Goal: Navigation & Orientation: Understand site structure

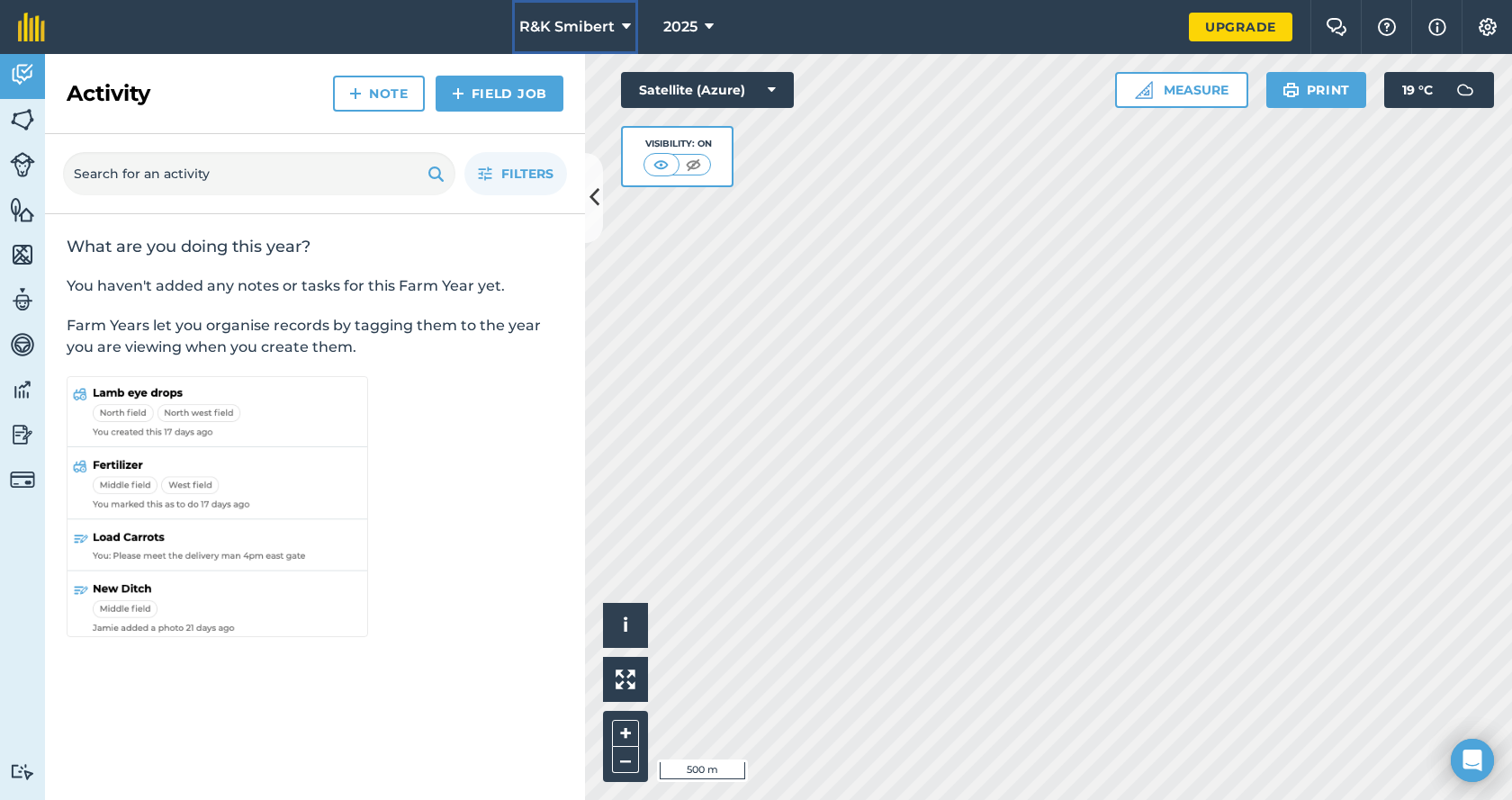
click at [587, 26] on span "R&K Smibert" at bounding box center [566, 26] width 95 height 22
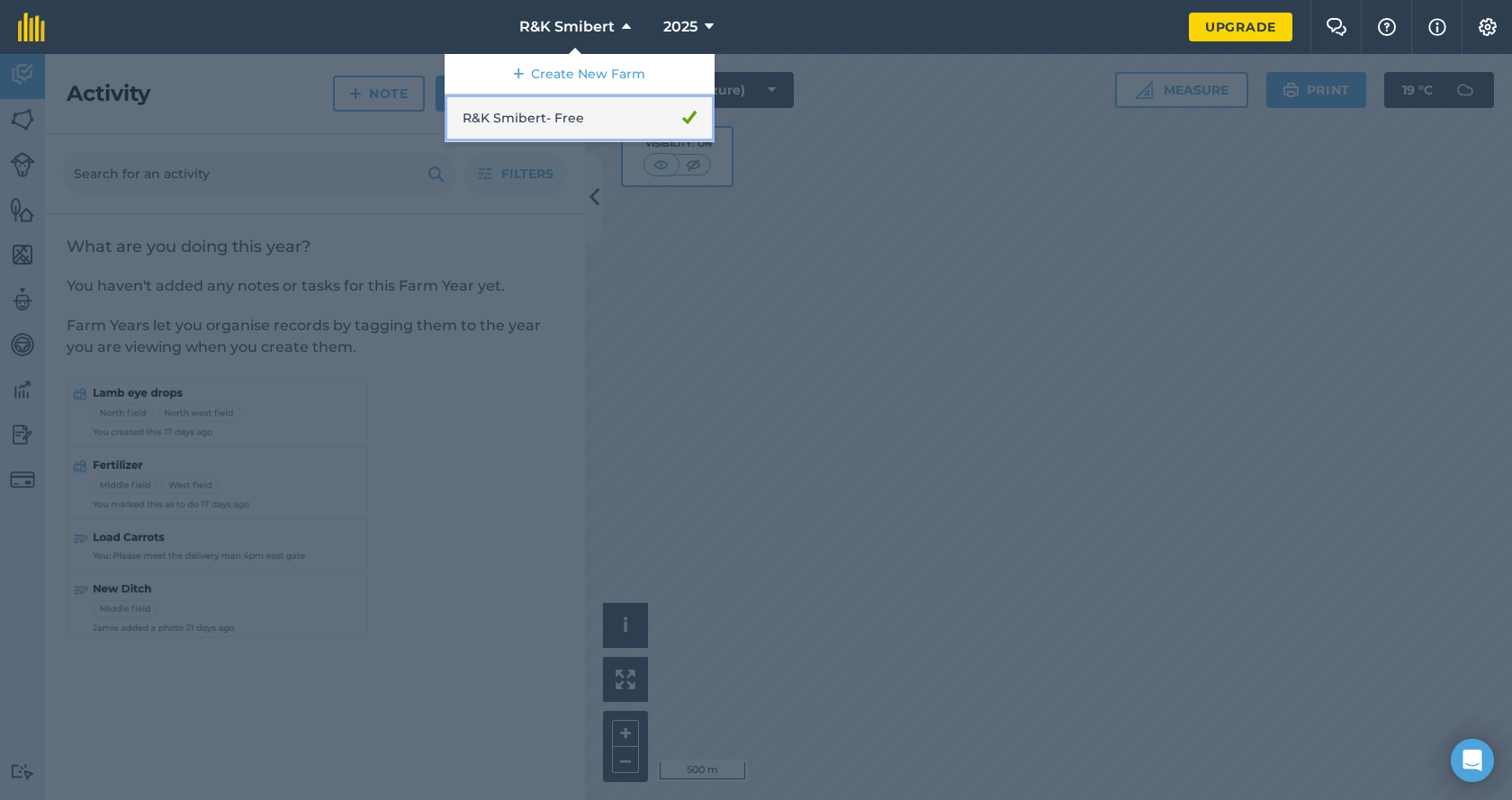
click at [527, 115] on link "R&K Smibert - Free" at bounding box center [580, 118] width 270 height 48
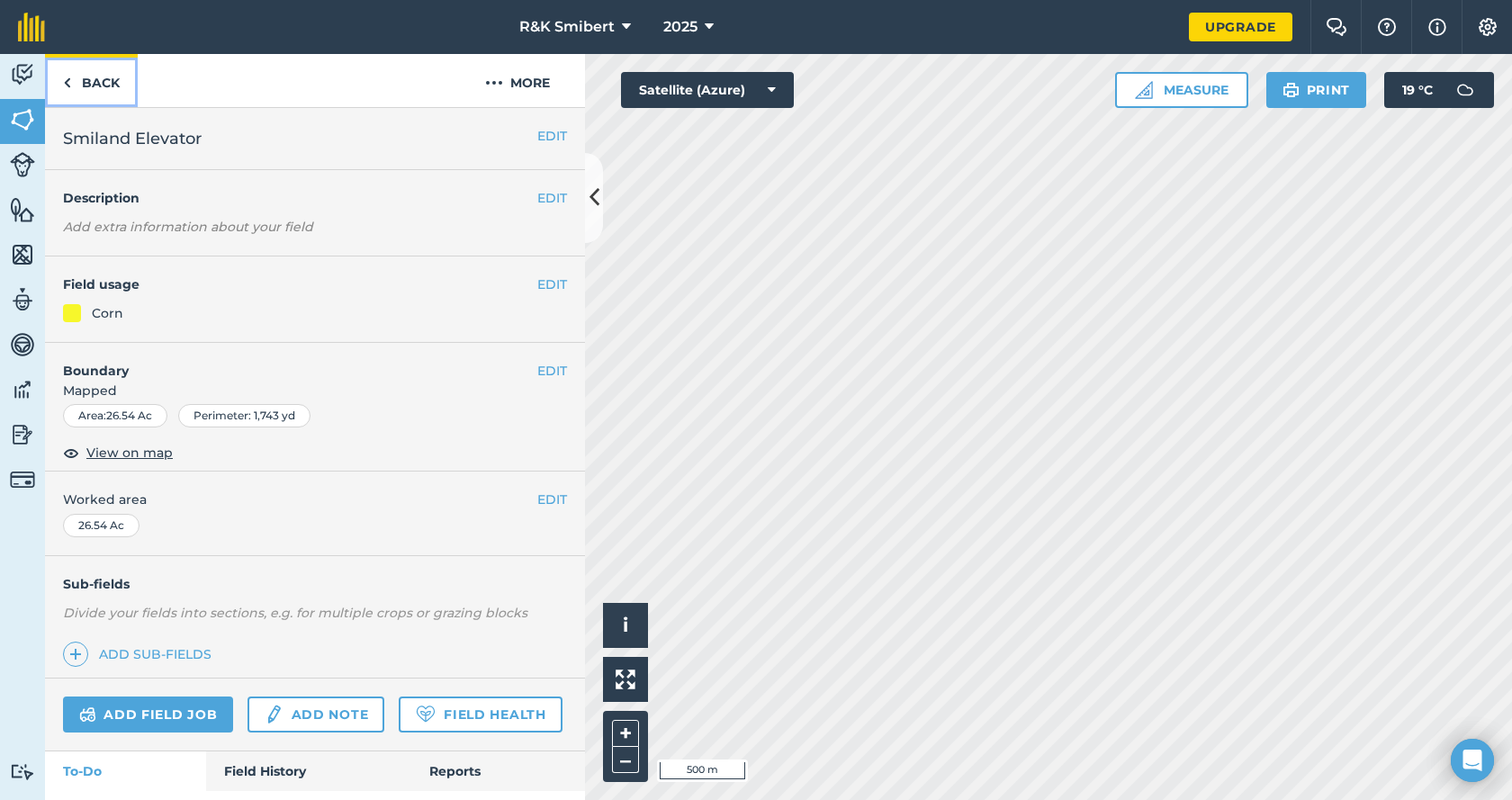
click at [69, 82] on img at bounding box center [67, 82] width 8 height 22
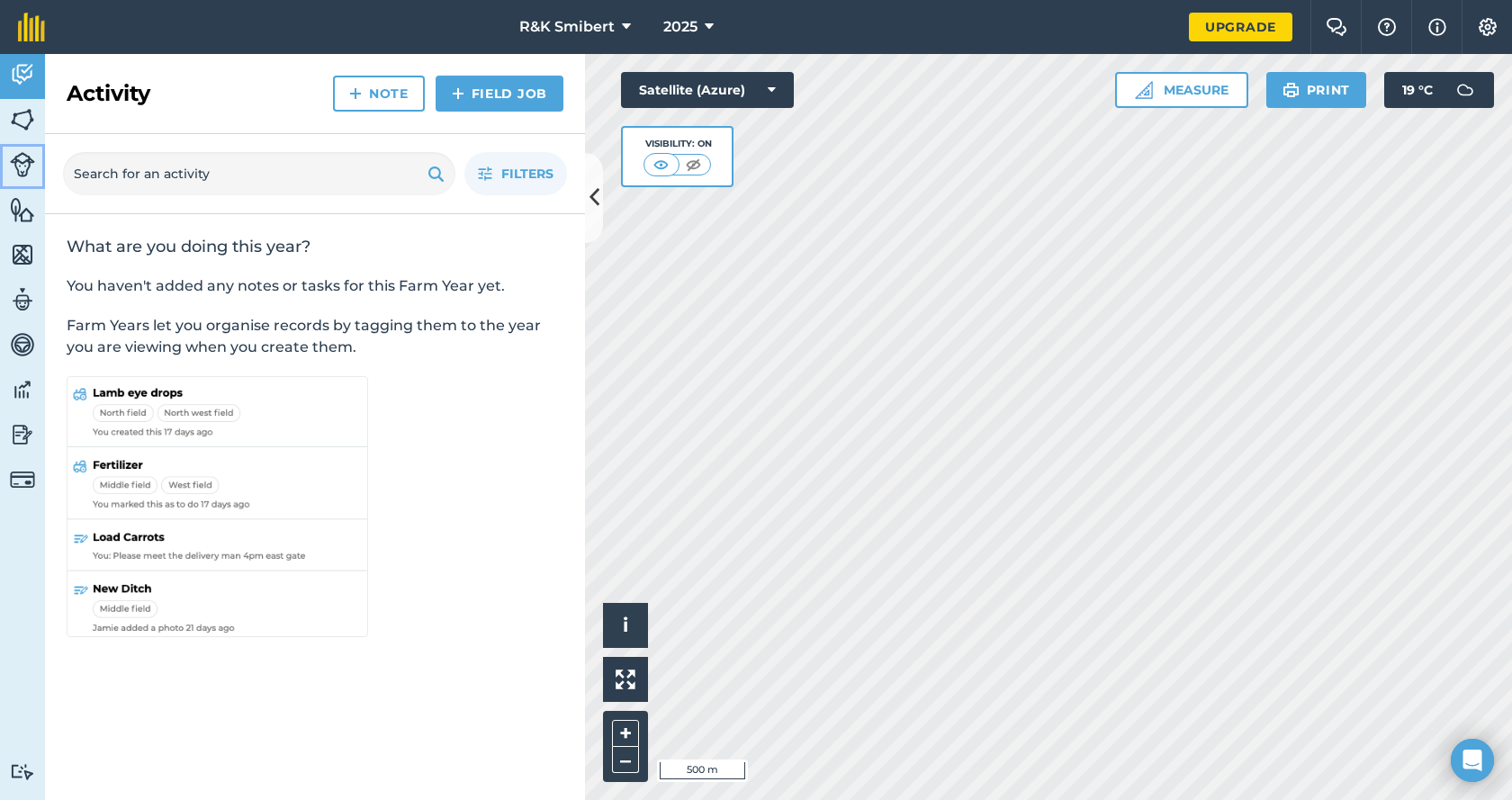
click at [21, 166] on img at bounding box center [22, 164] width 25 height 25
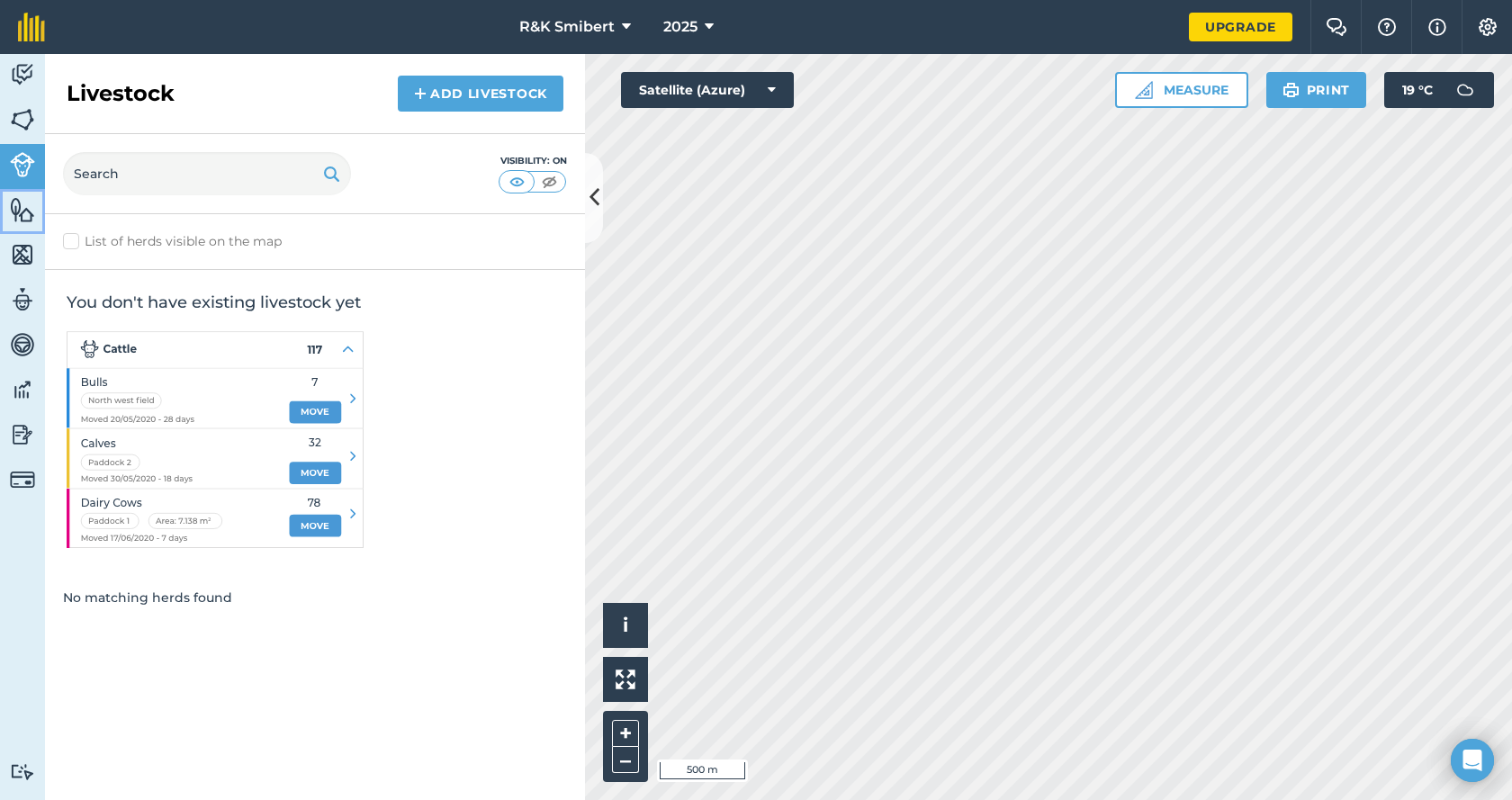
click at [13, 204] on img at bounding box center [22, 209] width 25 height 27
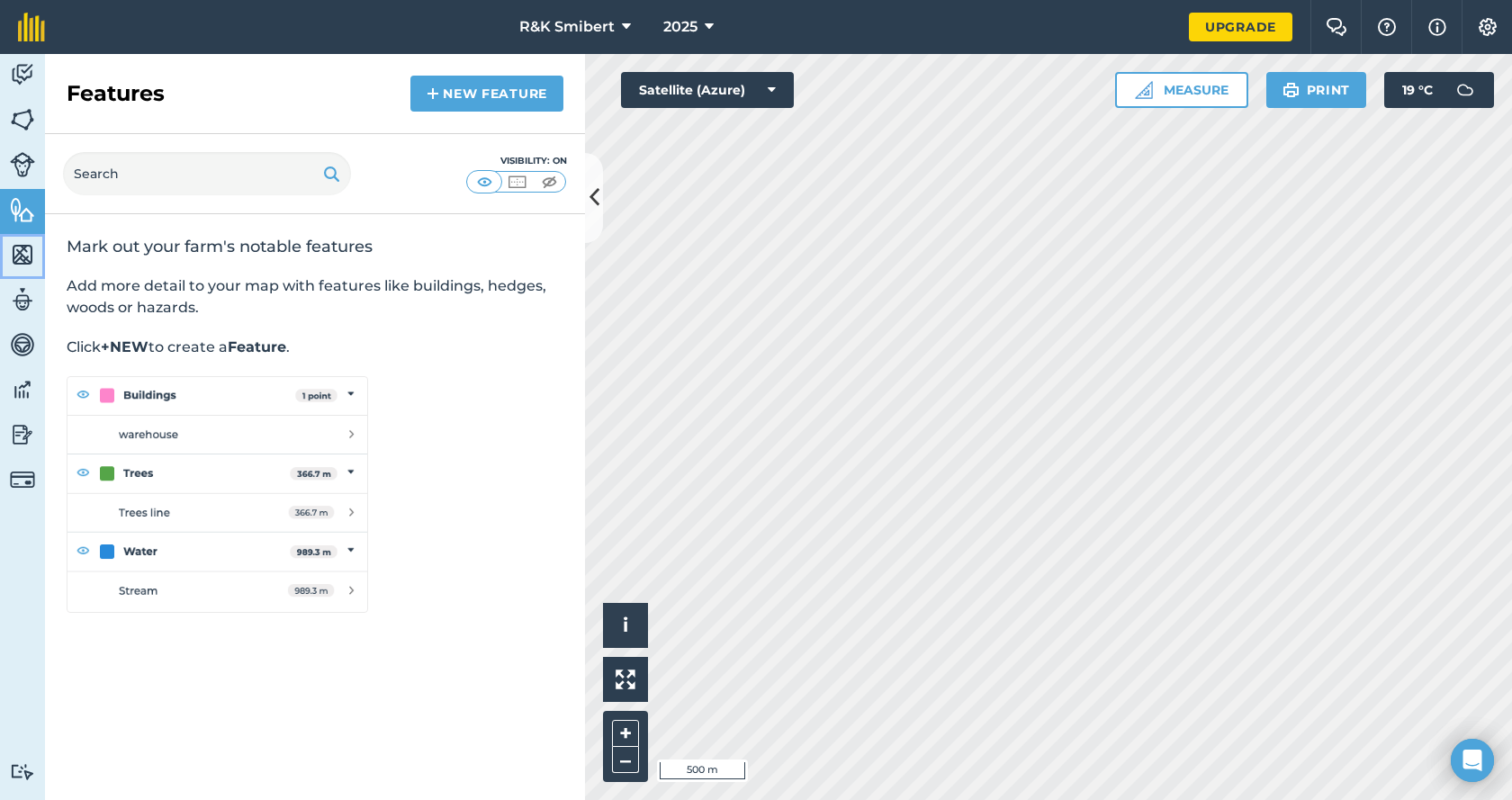
click at [23, 253] on img at bounding box center [22, 255] width 25 height 27
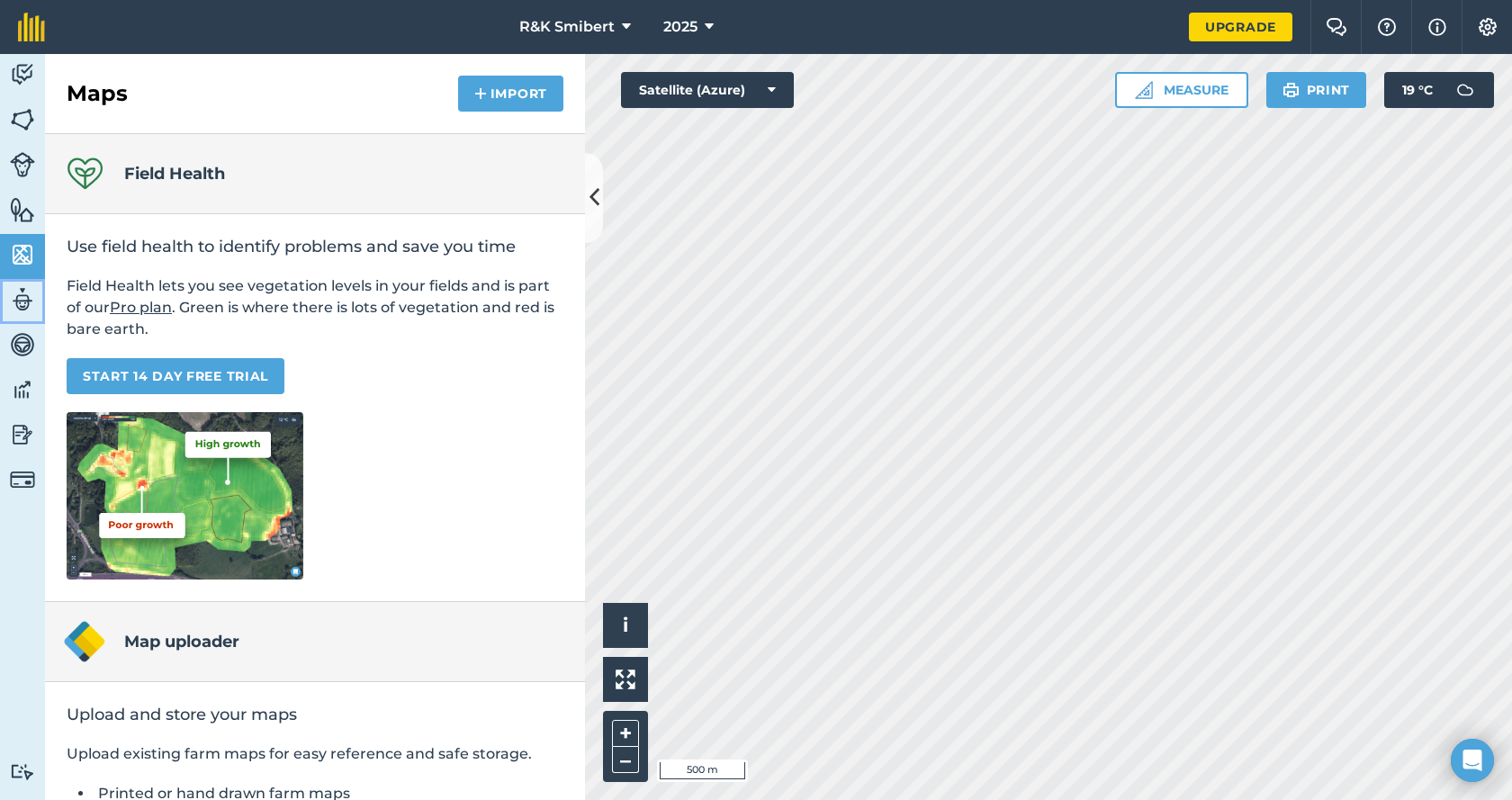
click at [22, 293] on img at bounding box center [22, 299] width 25 height 27
select select "MEMBER"
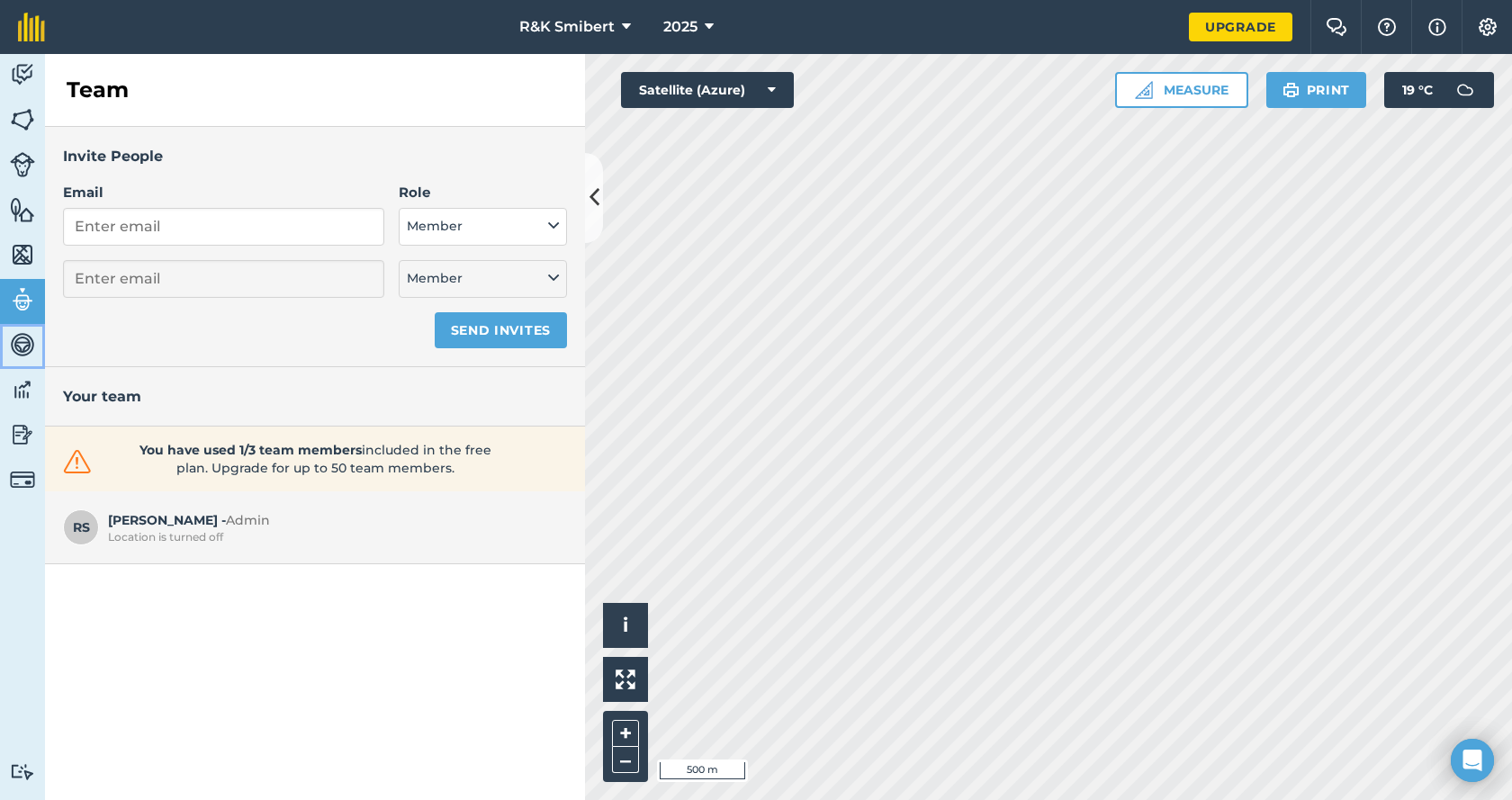
click at [24, 339] on img at bounding box center [22, 344] width 25 height 27
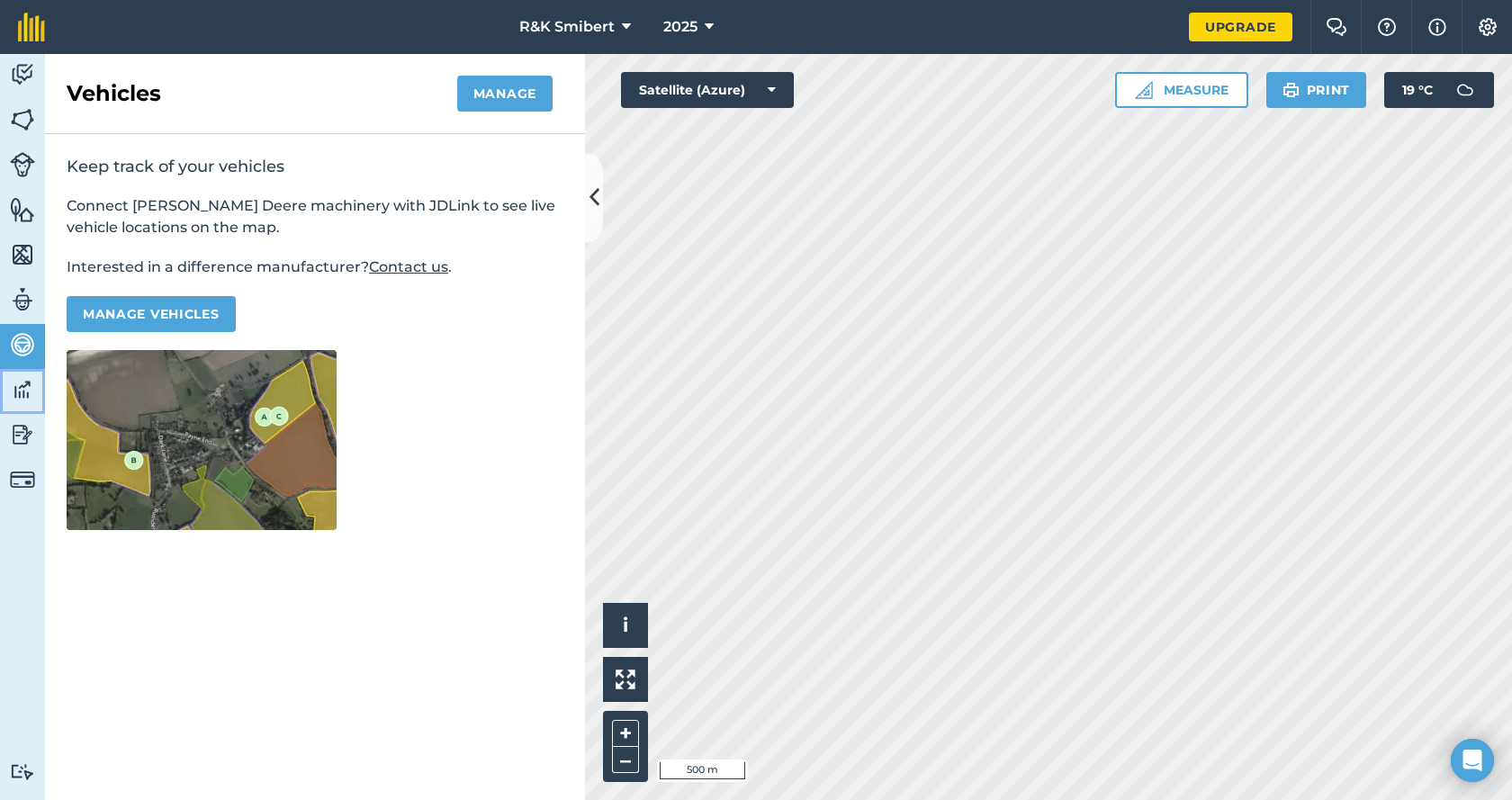
click at [27, 396] on img at bounding box center [22, 390] width 25 height 27
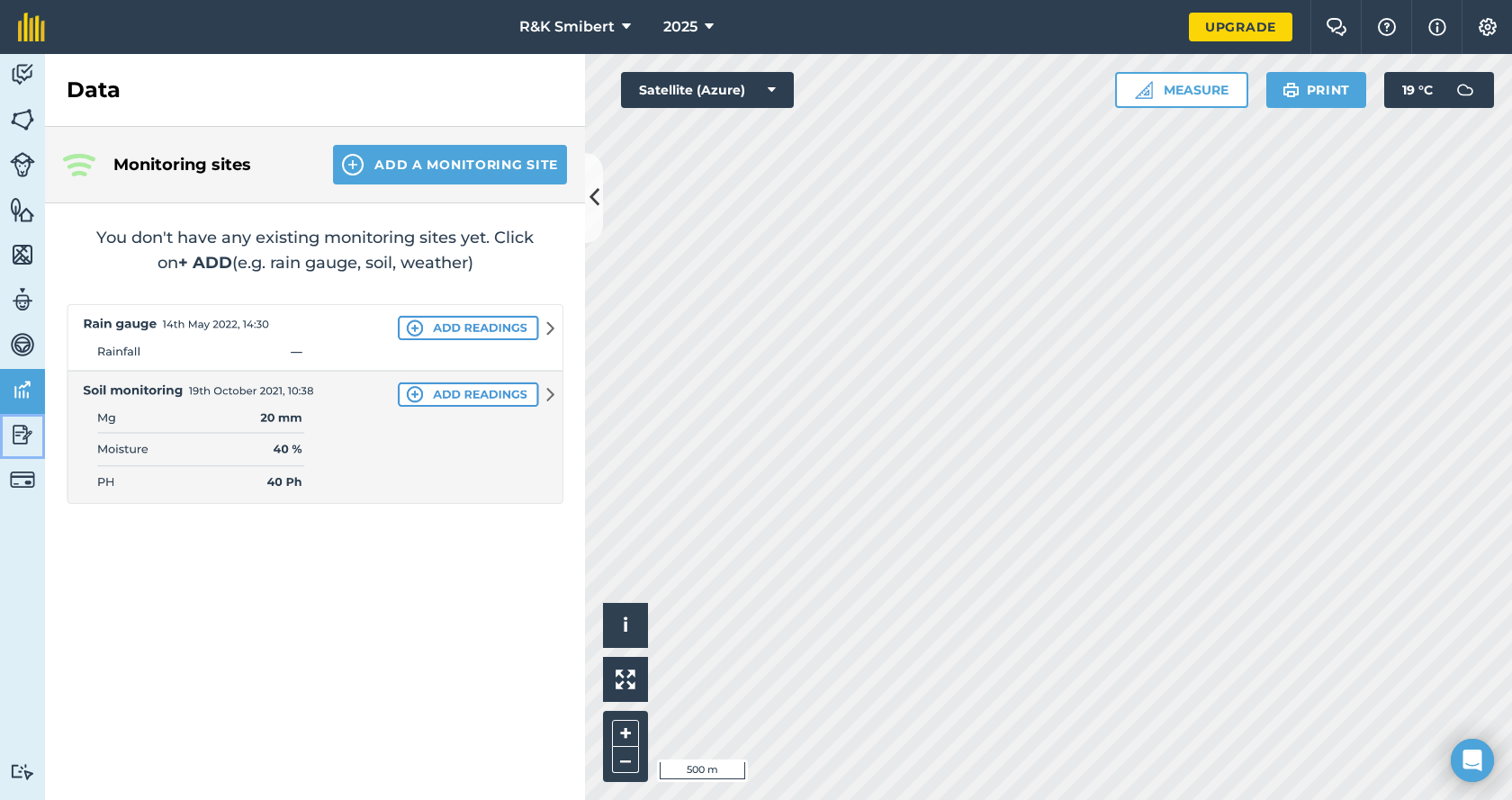
click at [23, 432] on img at bounding box center [22, 434] width 25 height 27
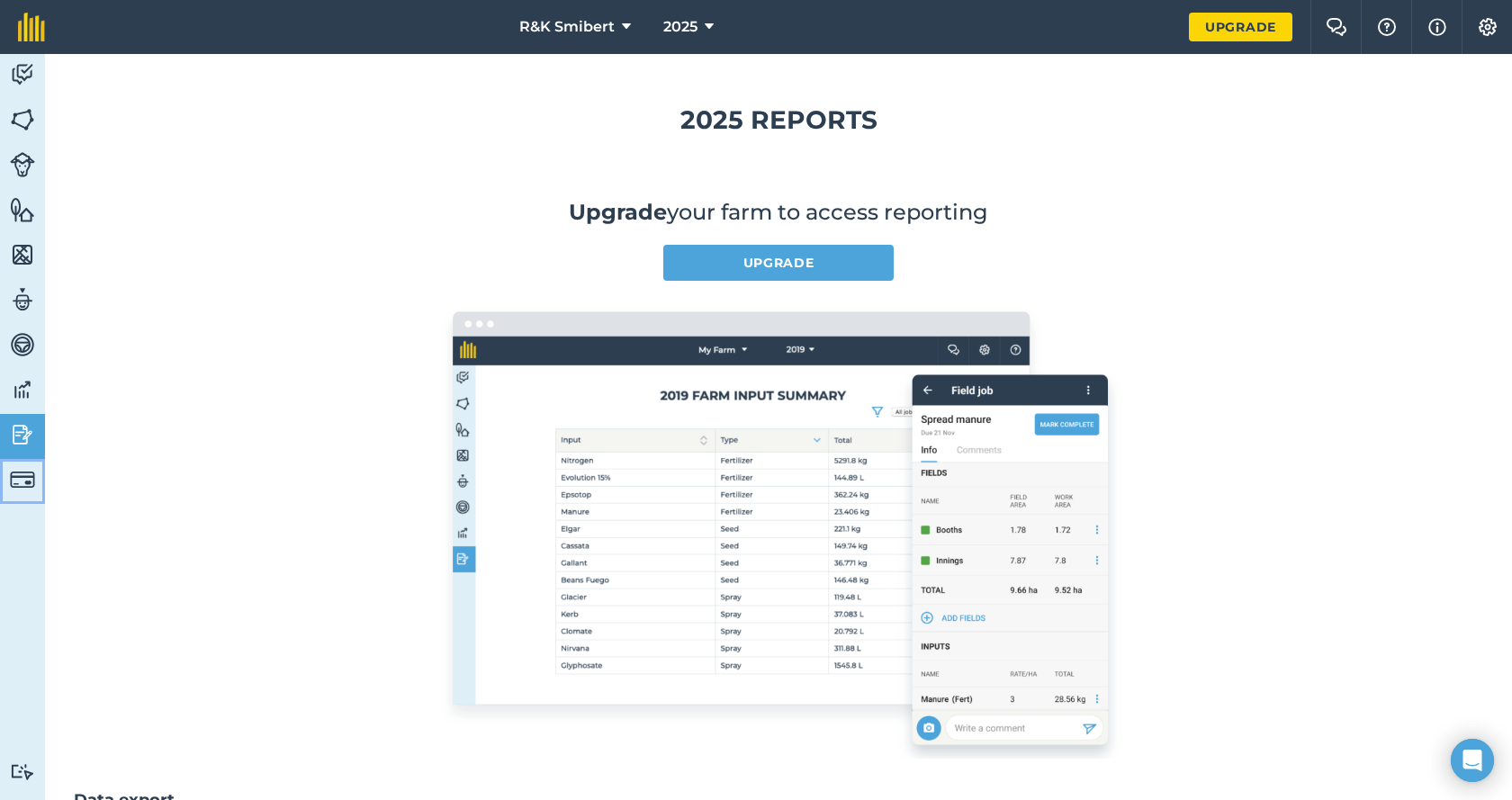
click at [20, 474] on img at bounding box center [22, 479] width 25 height 25
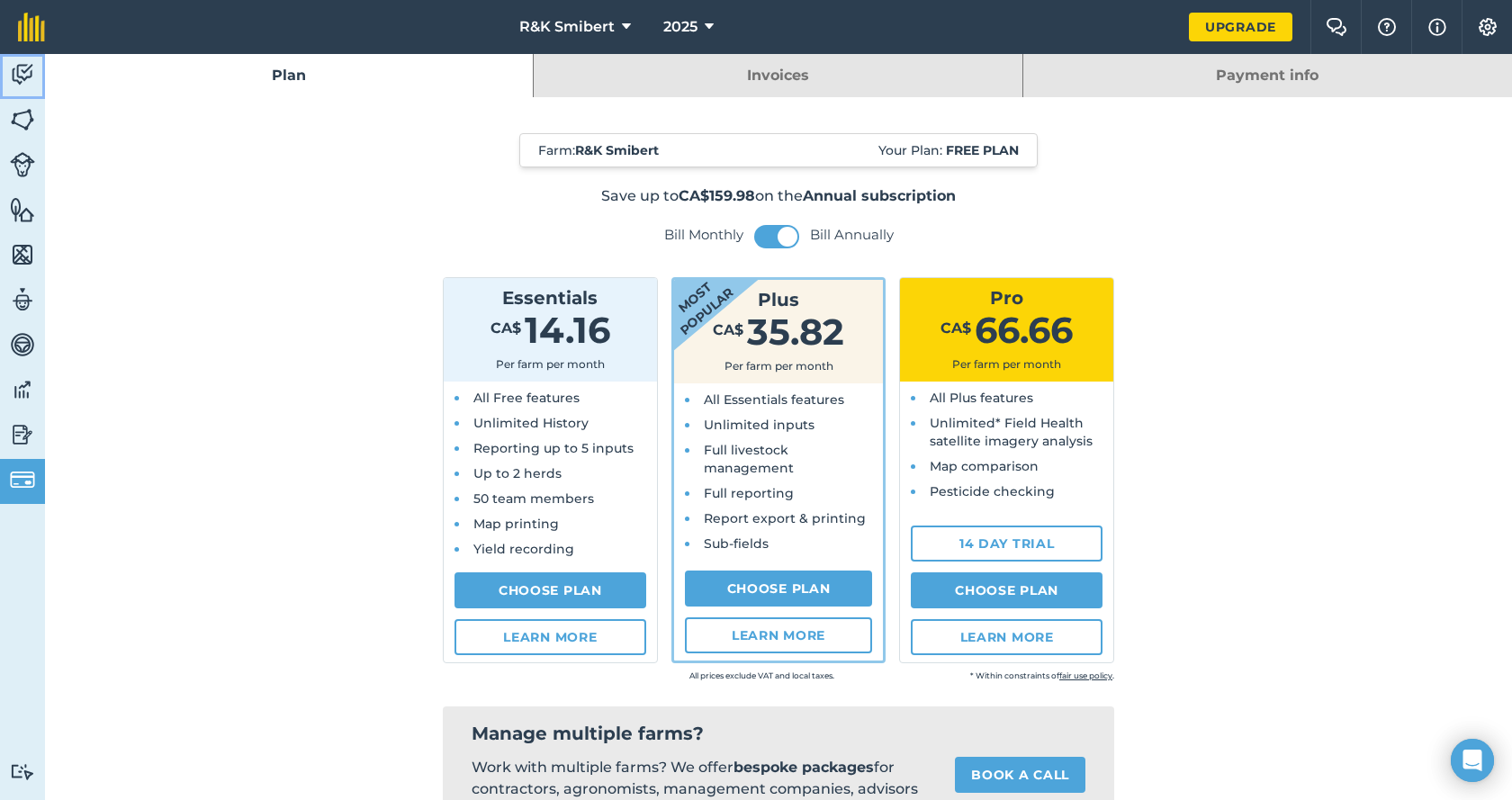
click at [19, 70] on img at bounding box center [22, 75] width 25 height 27
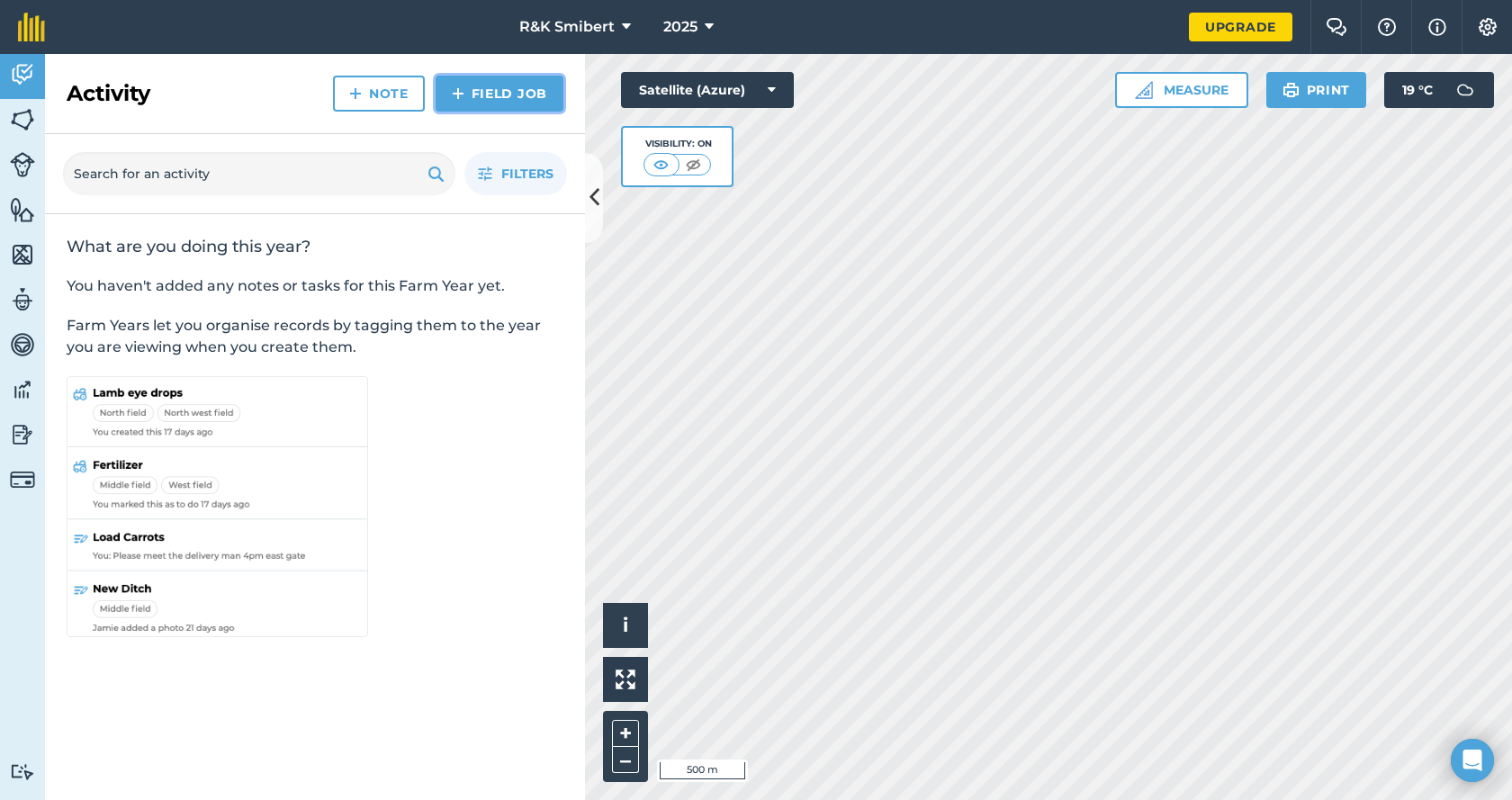
click at [503, 89] on link "Field Job" at bounding box center [499, 93] width 127 height 36
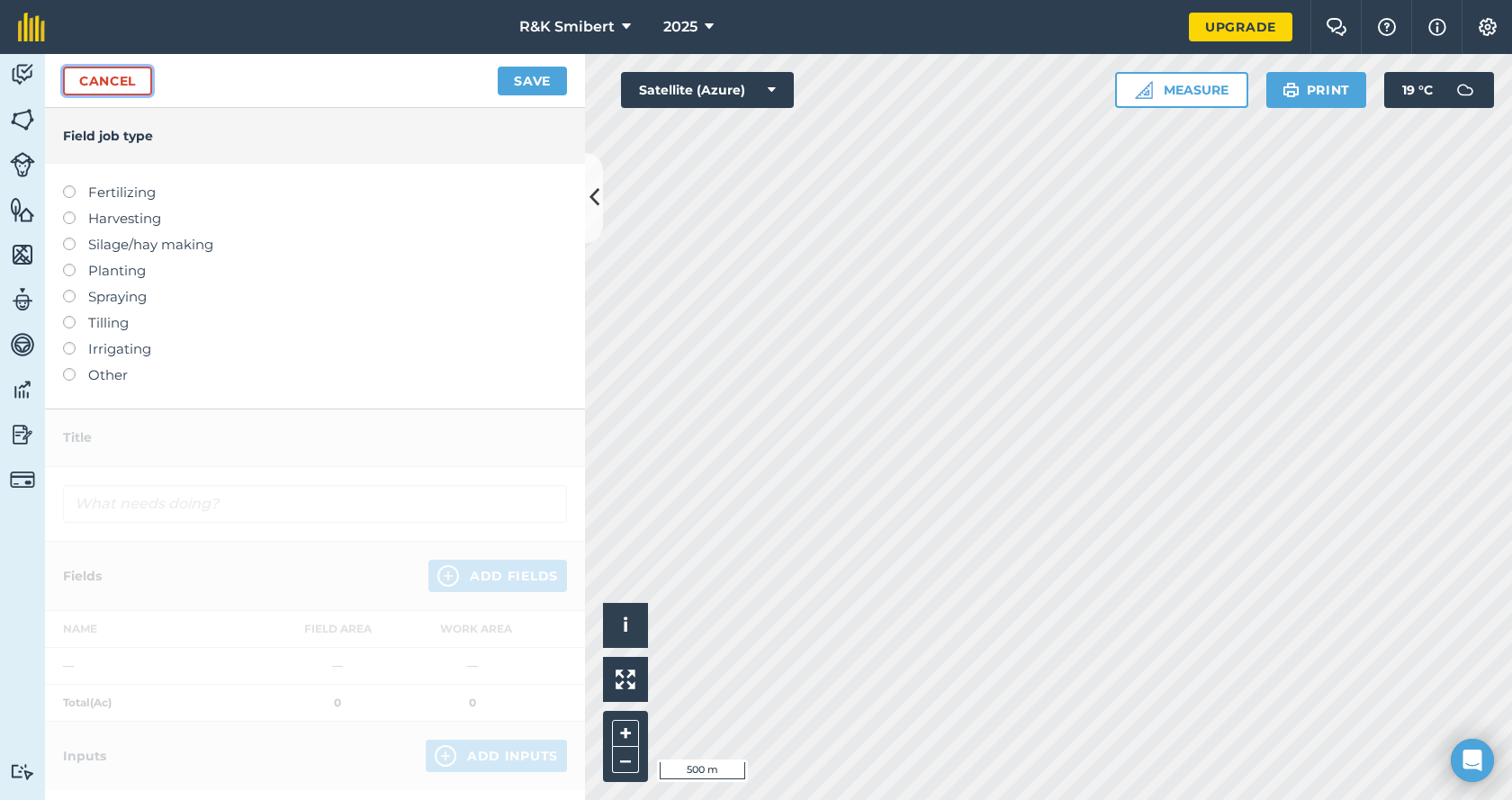
click at [129, 82] on link "Cancel" at bounding box center [108, 81] width 89 height 29
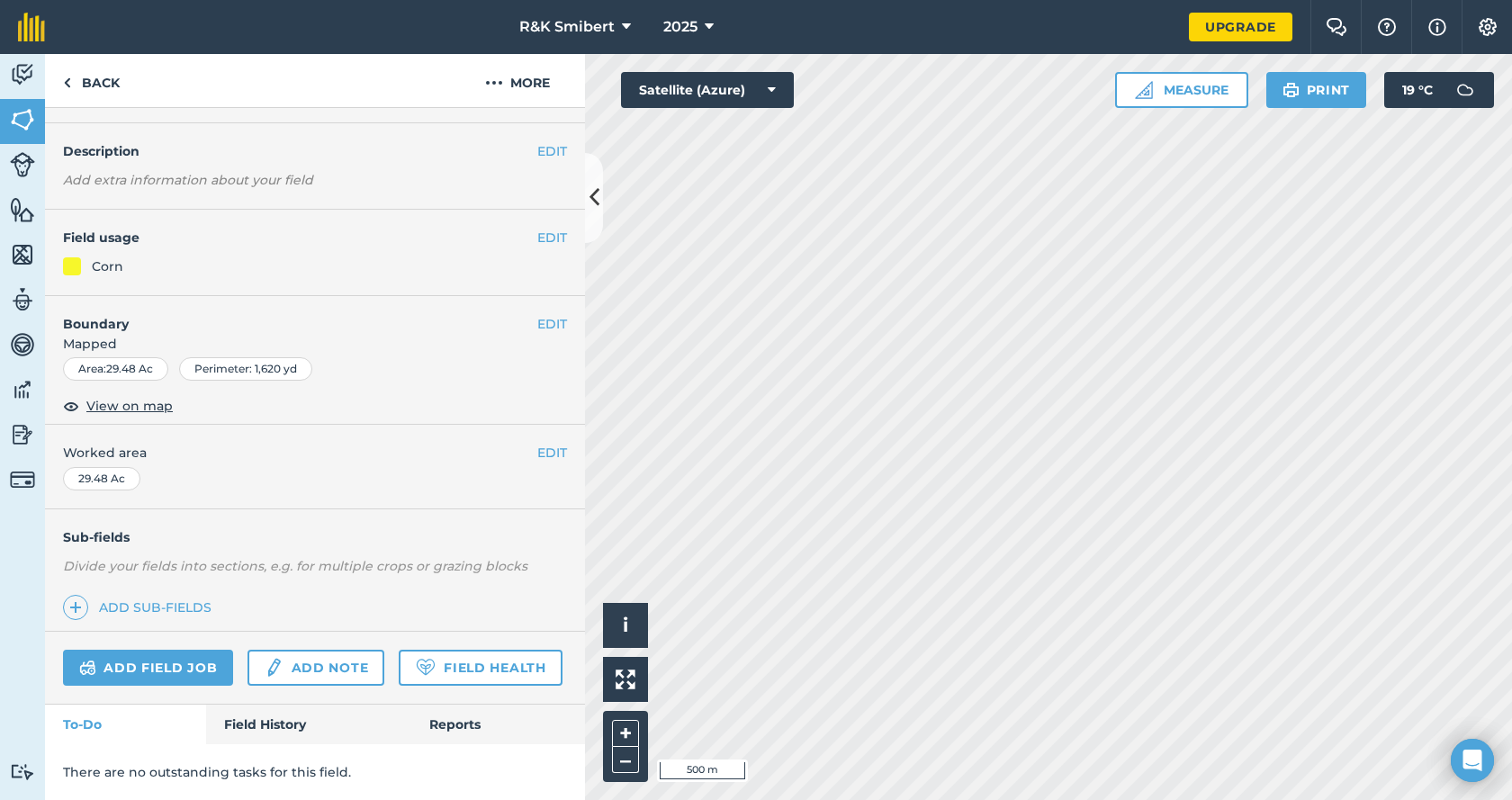
scroll to position [97, 0]
click at [475, 81] on button "More" at bounding box center [517, 80] width 135 height 53
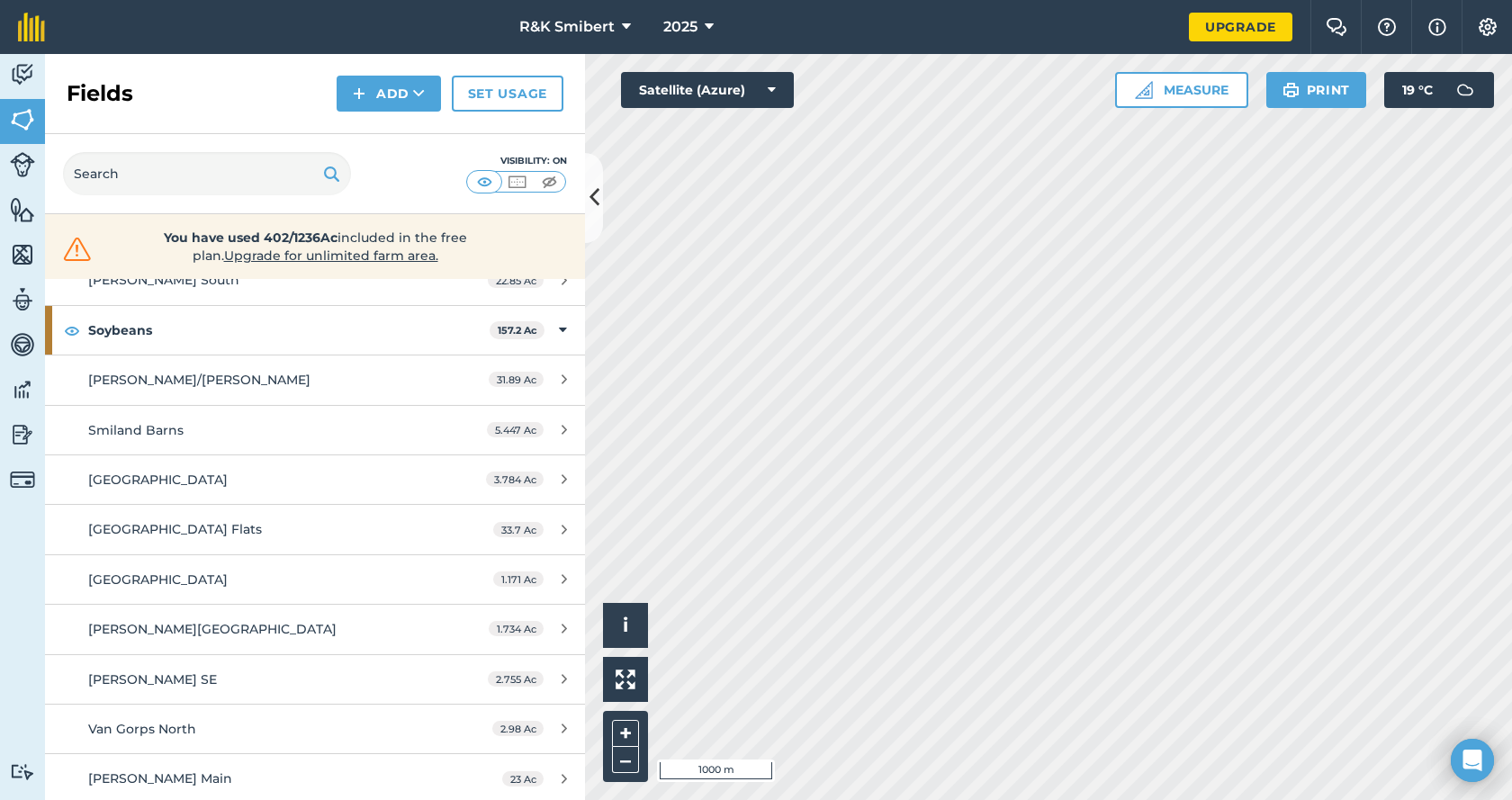
scroll to position [741, 0]
